Goal: Information Seeking & Learning: Learn about a topic

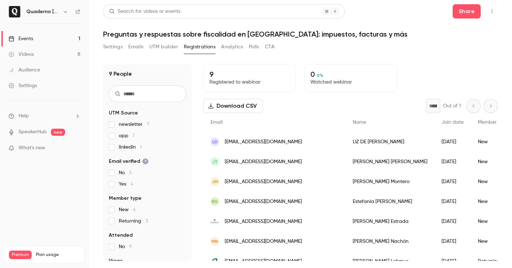
scroll to position [50, 0]
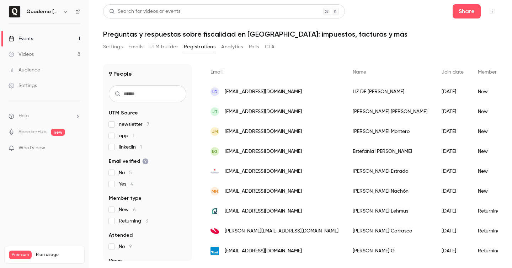
click at [49, 46] on link "Events 1" at bounding box center [44, 39] width 89 height 16
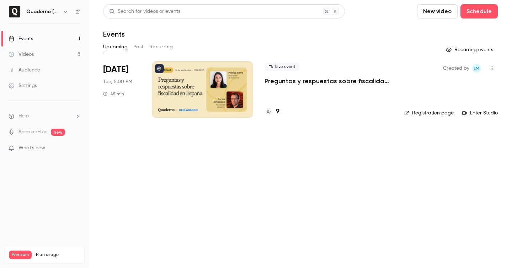
click at [50, 41] on link "Events 1" at bounding box center [44, 39] width 89 height 16
click at [276, 112] on h4 "9" at bounding box center [278, 112] width 4 height 10
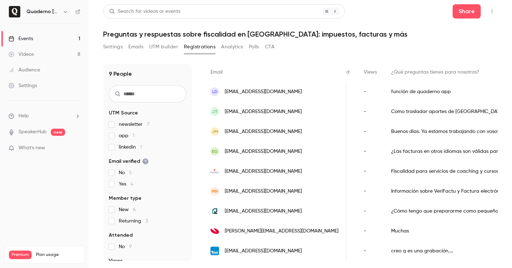
scroll to position [0, 199]
